Goal: Task Accomplishment & Management: Use online tool/utility

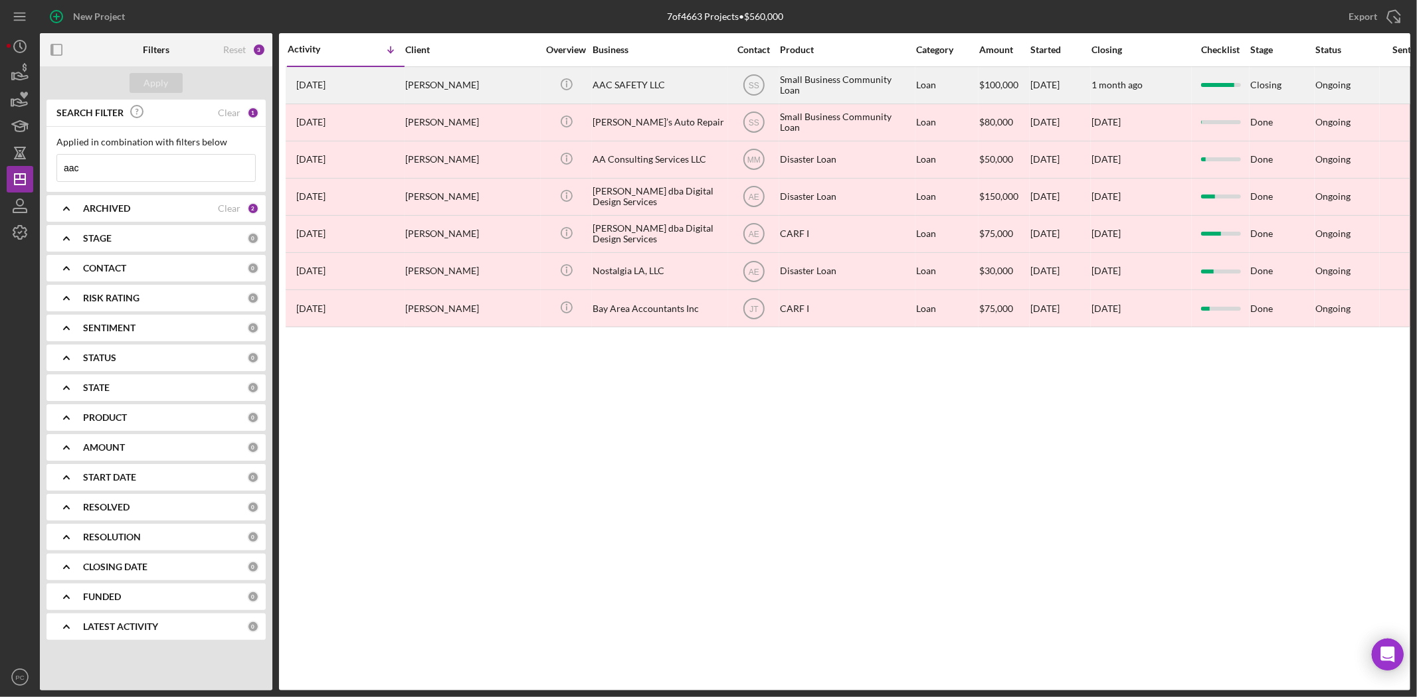
click at [621, 89] on div "AAC SAFETY LLC" at bounding box center [658, 85] width 133 height 35
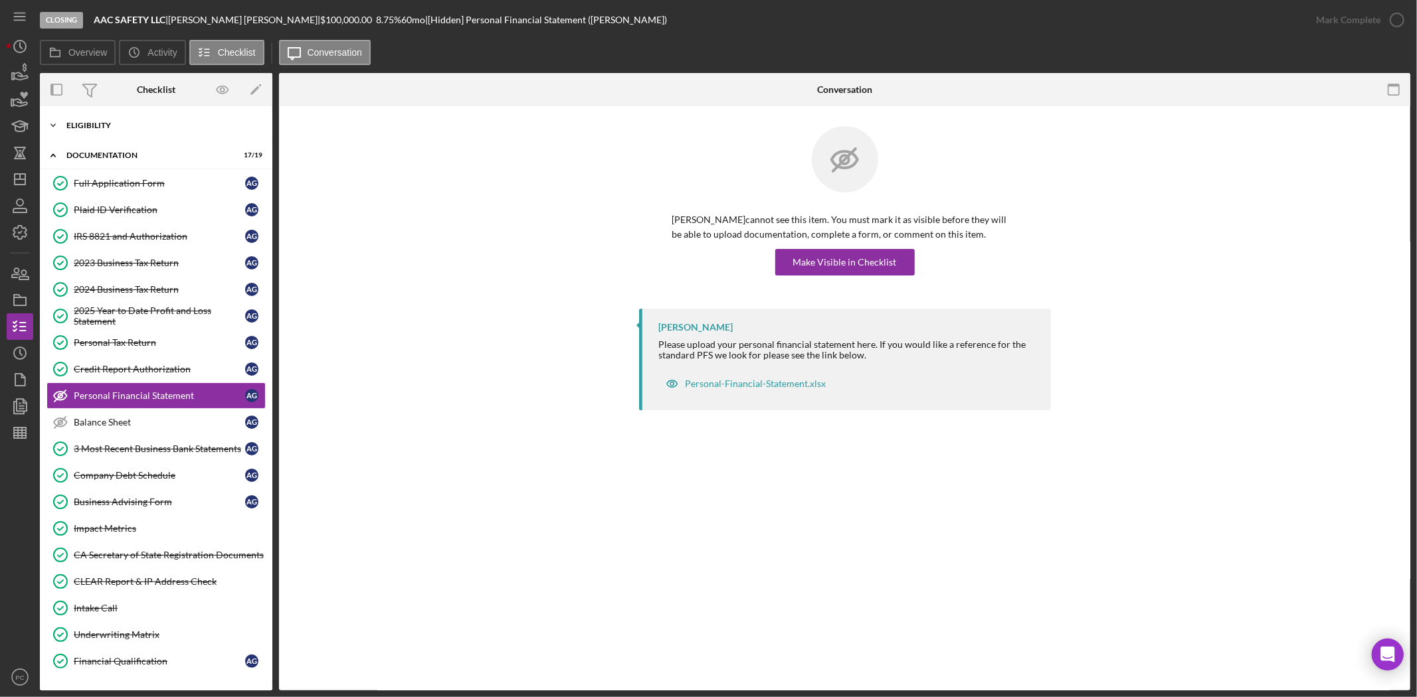
click at [117, 137] on div "Icon/Expander Eligibility 6 / 6" at bounding box center [156, 125] width 232 height 27
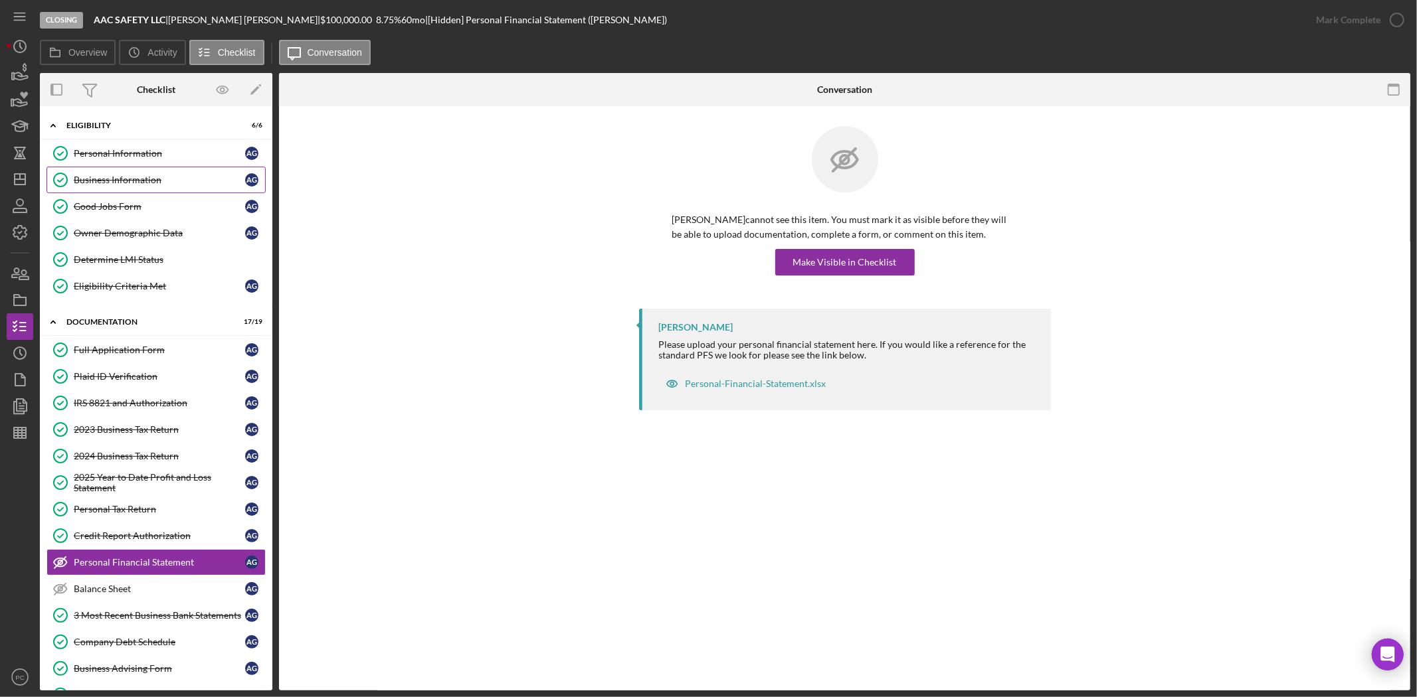
click at [127, 183] on div "Business Information" at bounding box center [159, 180] width 171 height 11
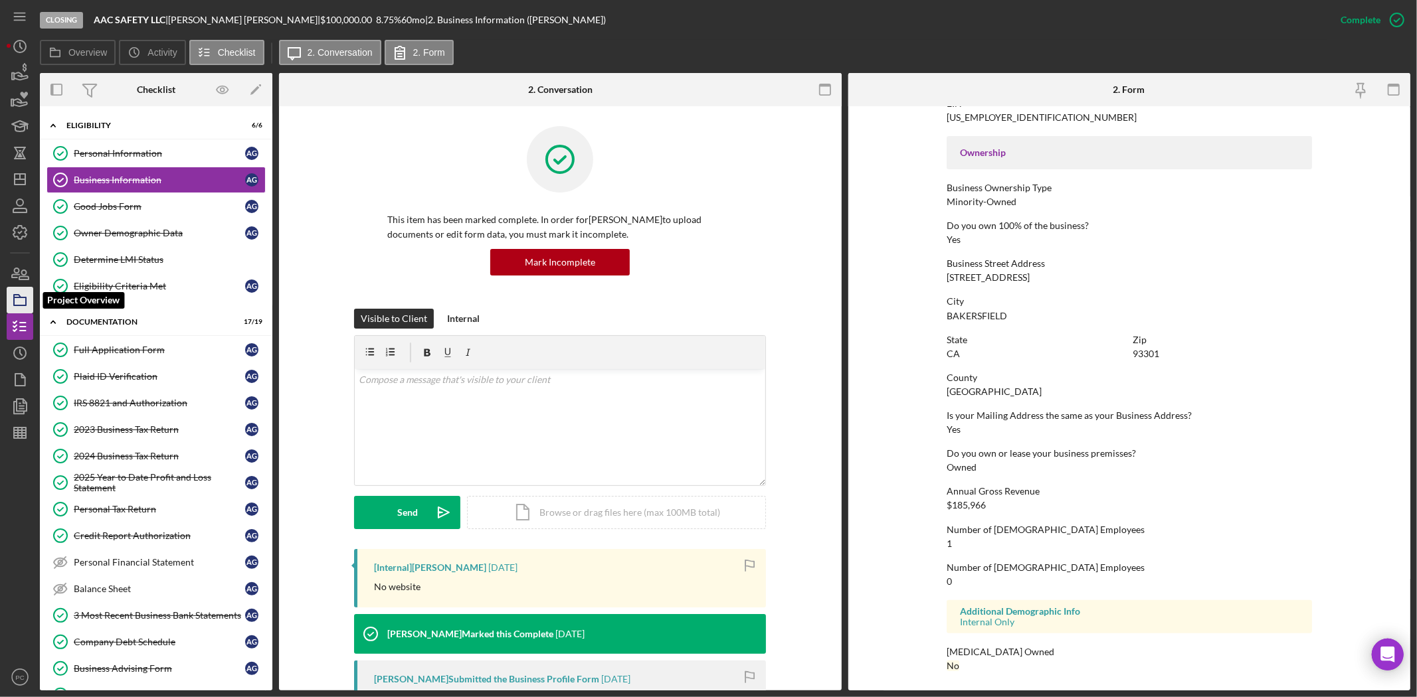
click at [31, 300] on icon "button" at bounding box center [19, 300] width 33 height 33
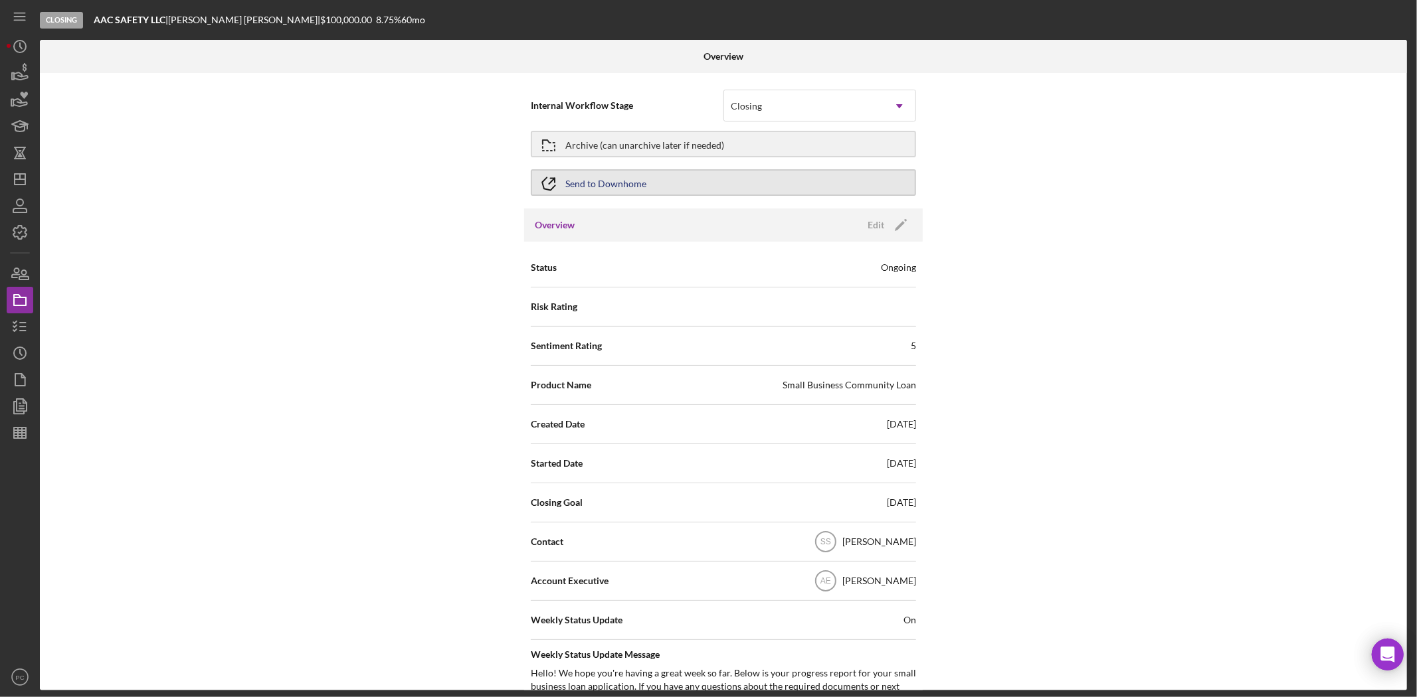
click at [646, 176] on button "Send to Downhome" at bounding box center [723, 182] width 385 height 27
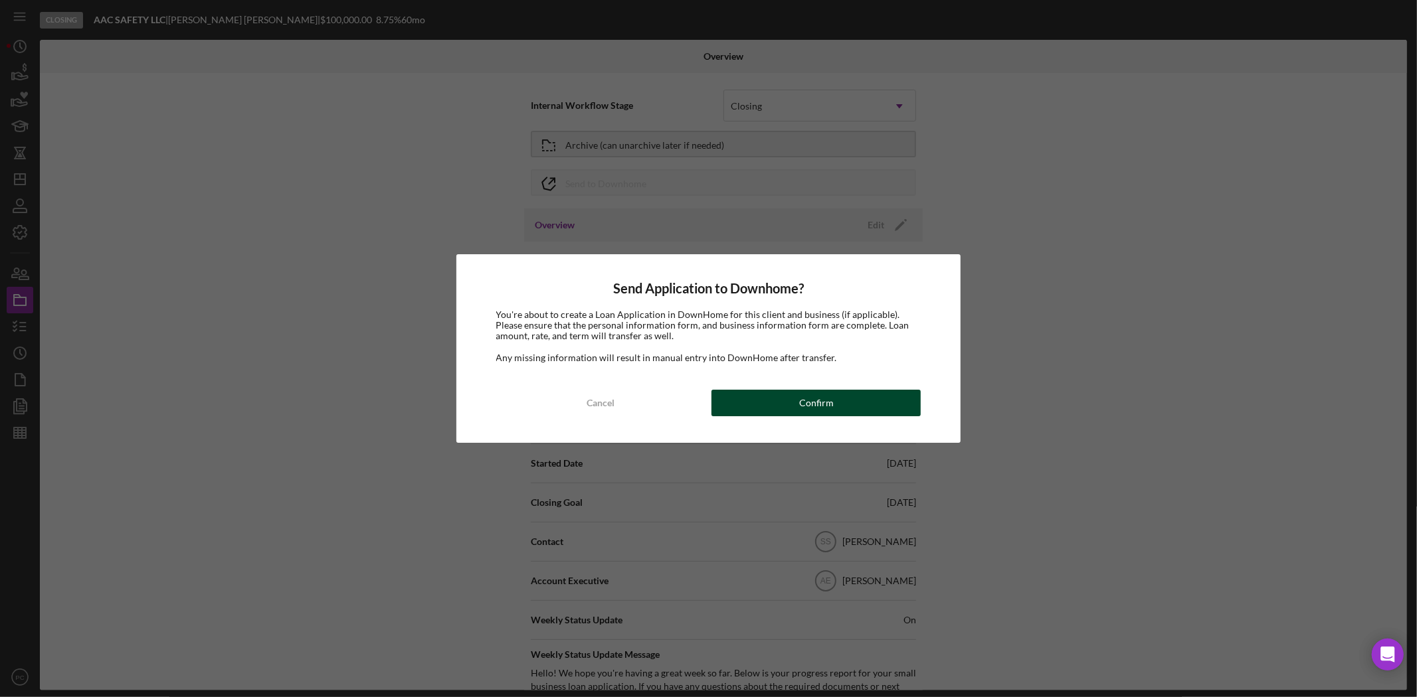
click at [804, 407] on div "Confirm" at bounding box center [816, 403] width 35 height 27
